Goal: Check status

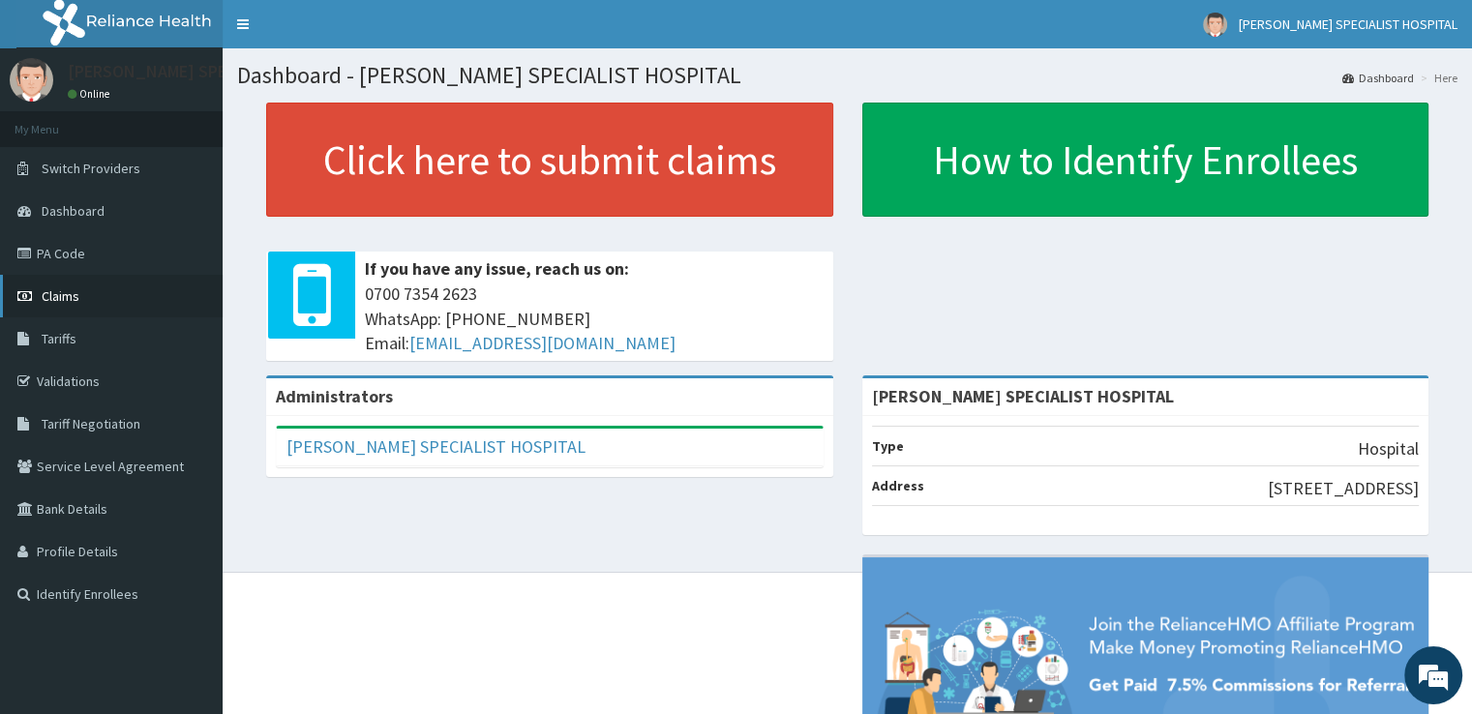
click at [85, 306] on link "Claims" at bounding box center [111, 296] width 223 height 43
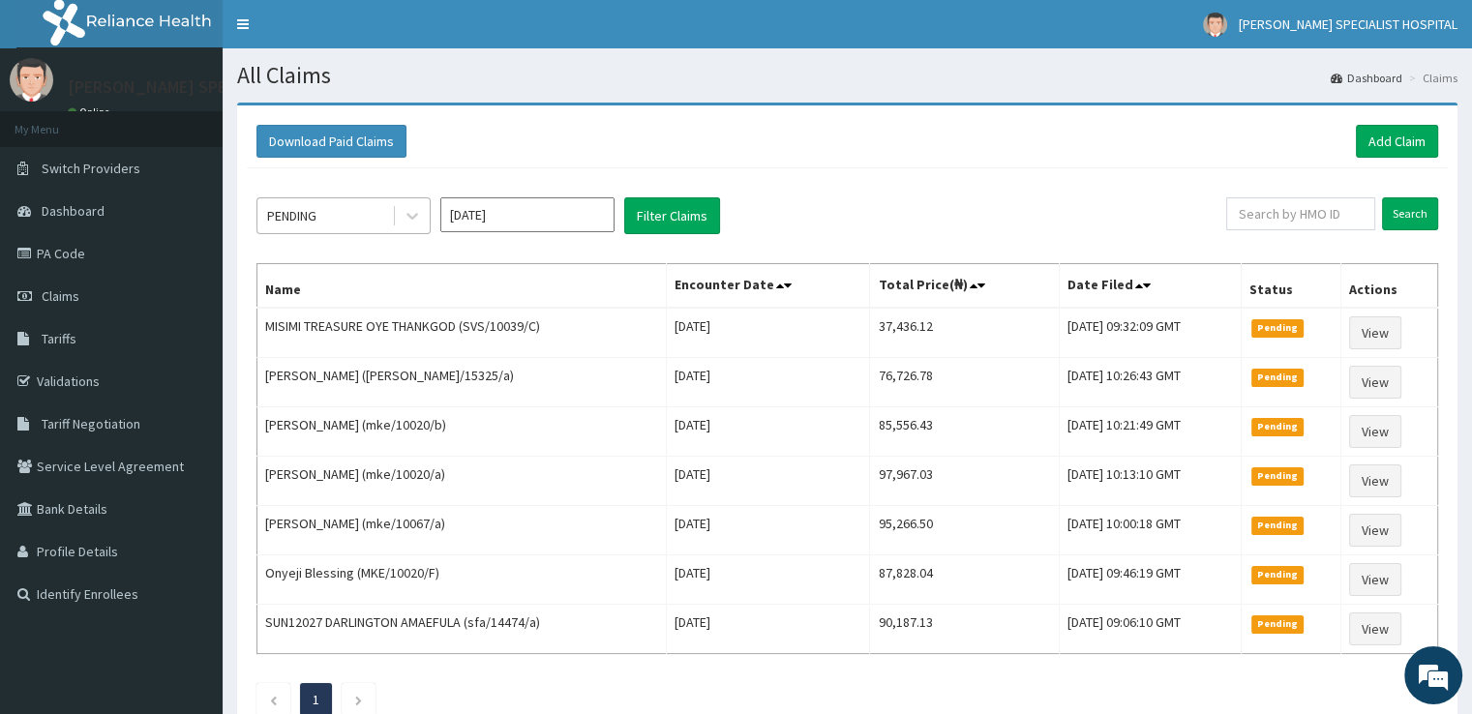
click at [383, 201] on div "PENDING" at bounding box center [324, 215] width 135 height 31
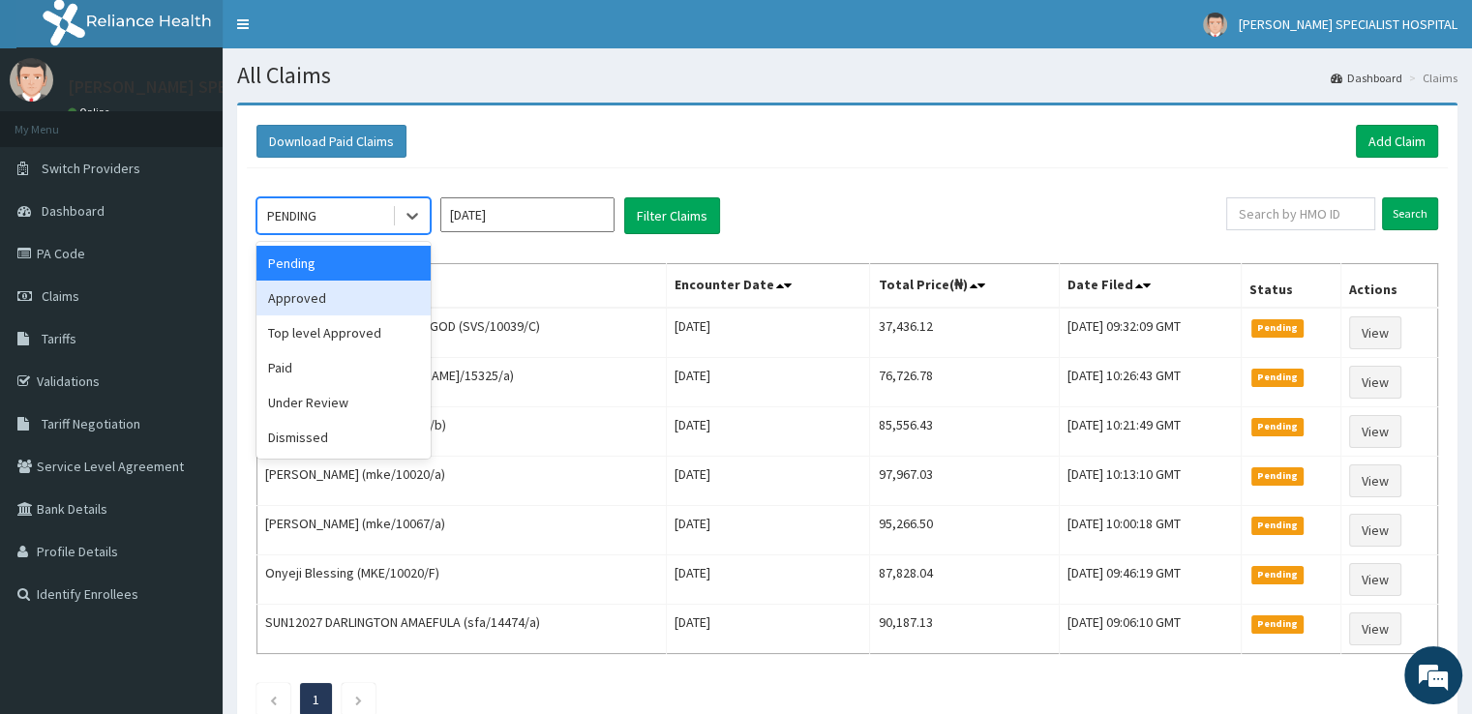
click at [341, 301] on div "Approved" at bounding box center [343, 298] width 174 height 35
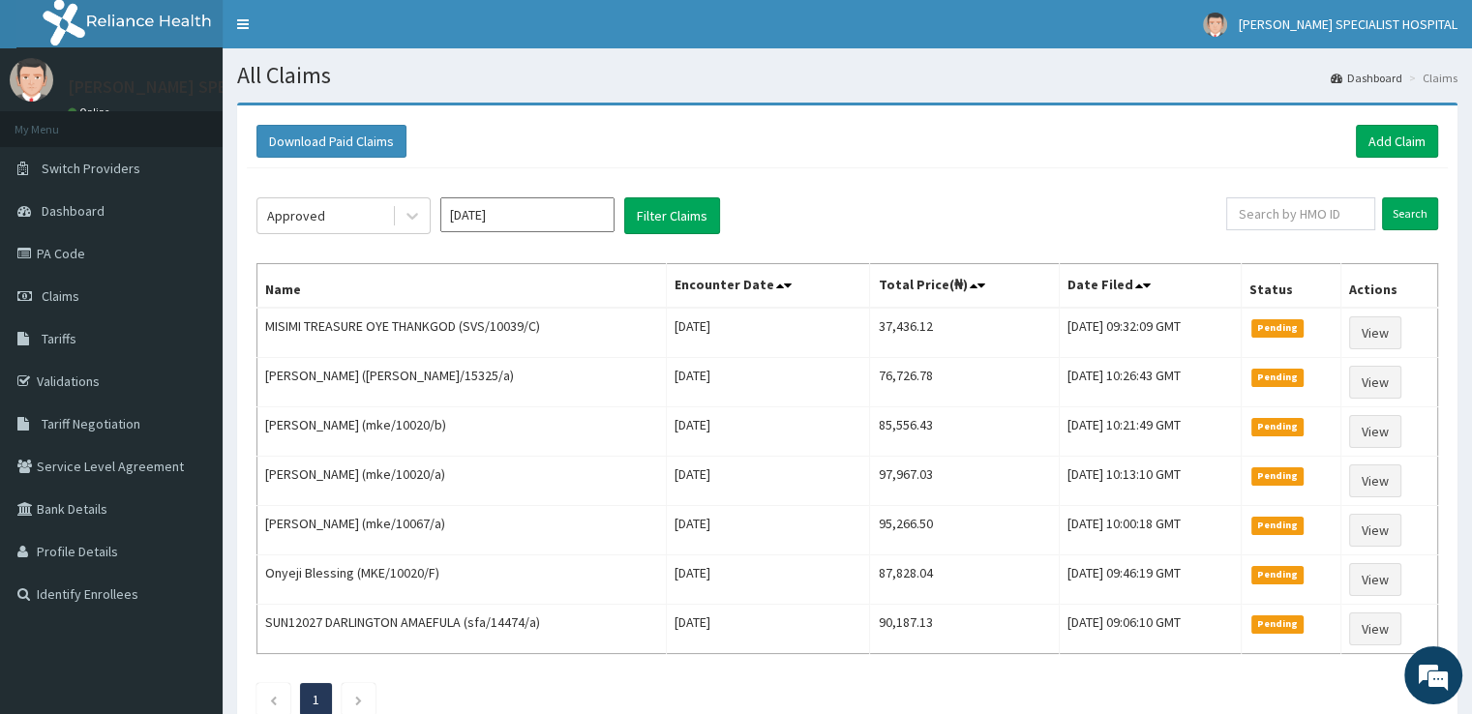
click at [721, 209] on div "Approved [DATE] Filter Claims" at bounding box center [741, 215] width 970 height 37
click at [676, 216] on button "Filter Claims" at bounding box center [672, 215] width 96 height 37
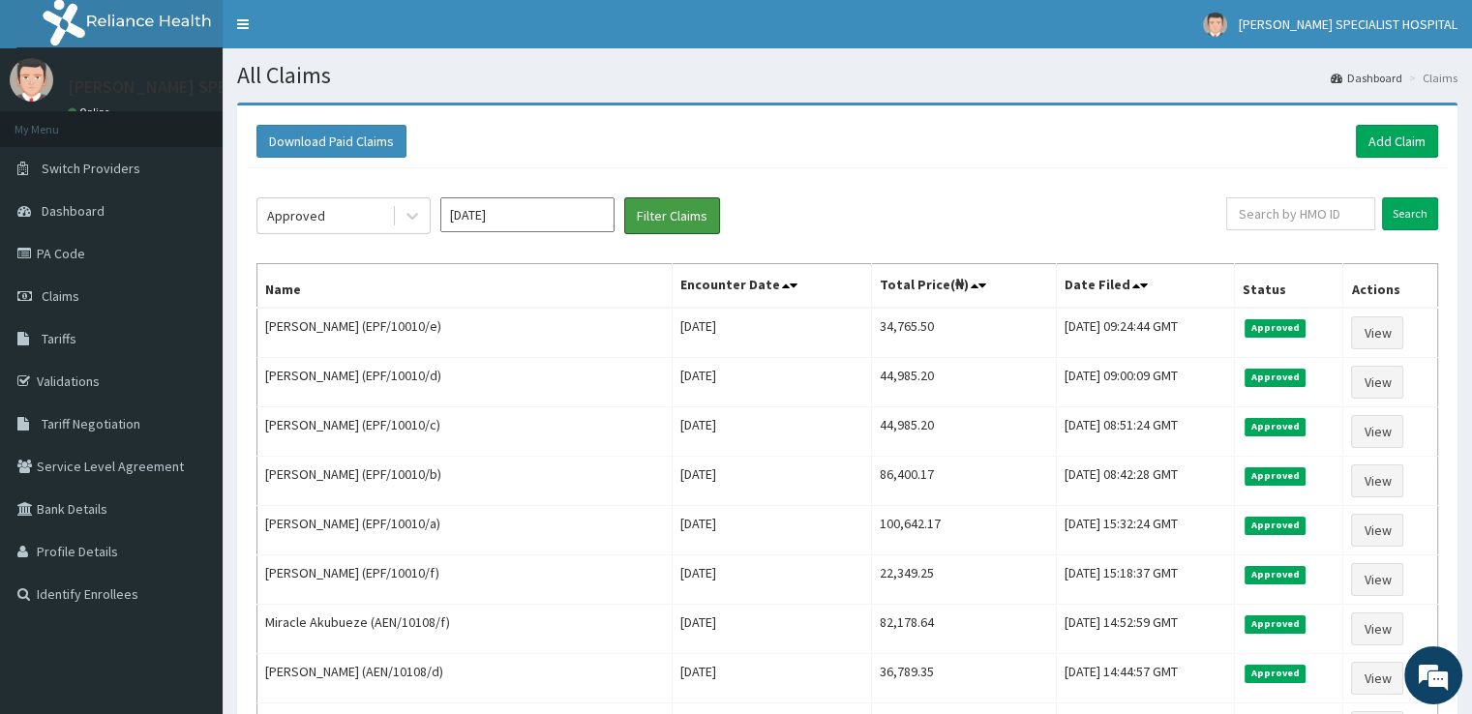
click at [624, 197] on button "Filter Claims" at bounding box center [672, 215] width 96 height 37
